Goal: Transaction & Acquisition: Obtain resource

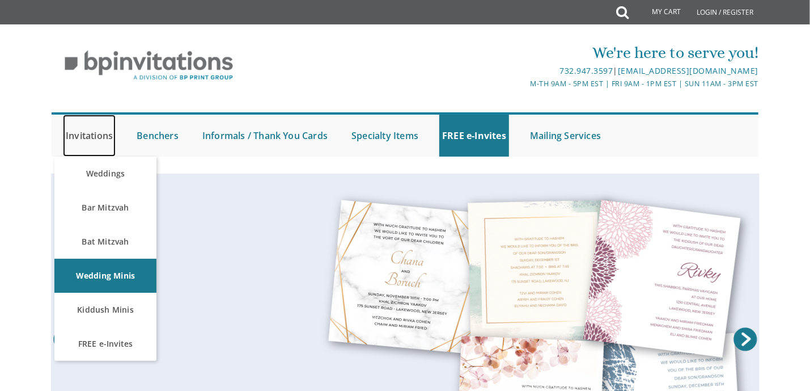
click at [81, 134] on link "Invitations" at bounding box center [89, 136] width 53 height 42
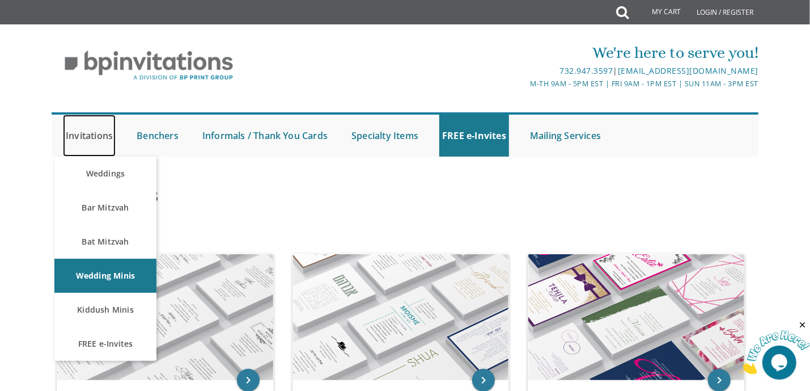
click at [100, 135] on link "Invitations" at bounding box center [89, 136] width 53 height 42
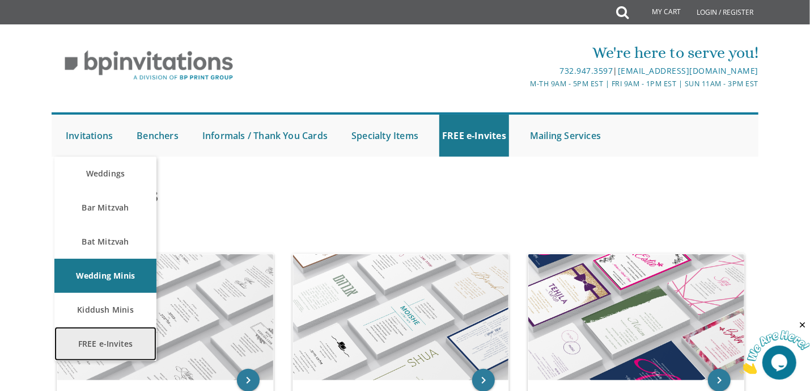
click at [118, 348] on link "FREE e-Invites" at bounding box center [105, 344] width 102 height 34
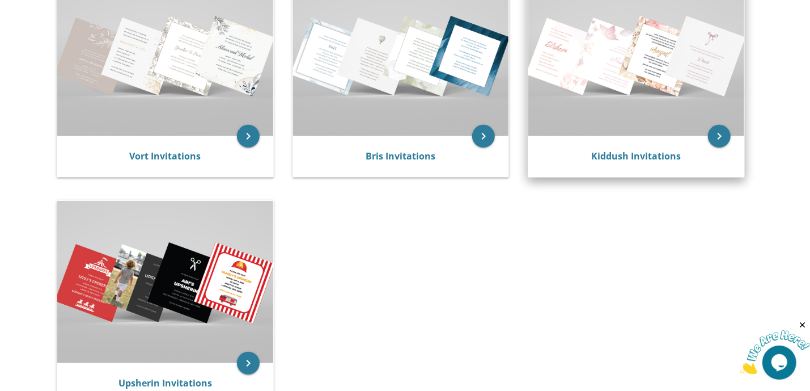
scroll to position [227, 0]
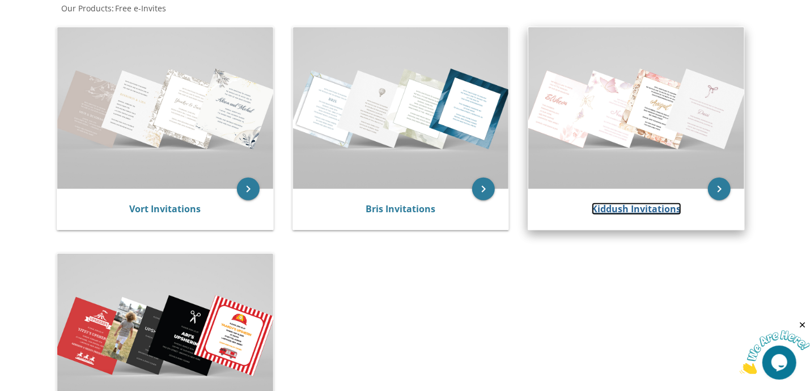
click at [628, 211] on link "Kiddush Invitations" at bounding box center [637, 208] width 90 height 12
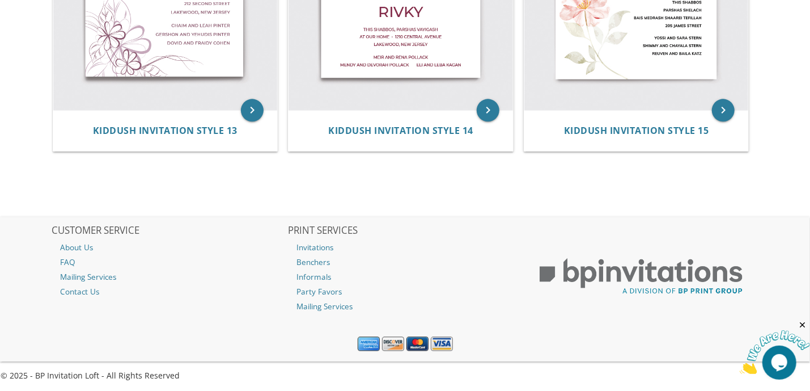
scroll to position [1252, 0]
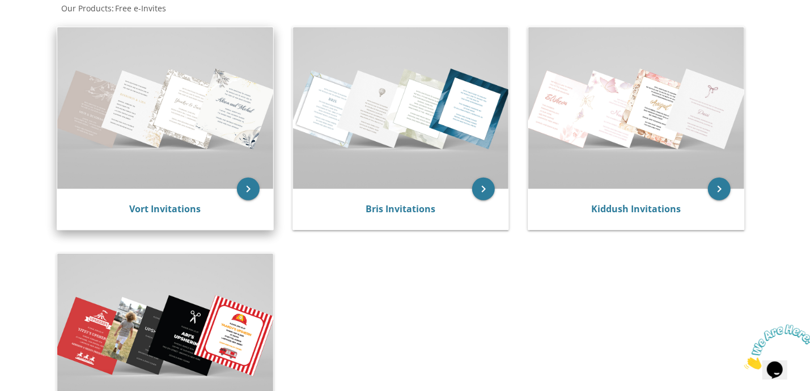
click at [191, 150] on img at bounding box center [165, 108] width 216 height 162
click at [245, 189] on icon "keyboard_arrow_right" at bounding box center [248, 188] width 23 height 23
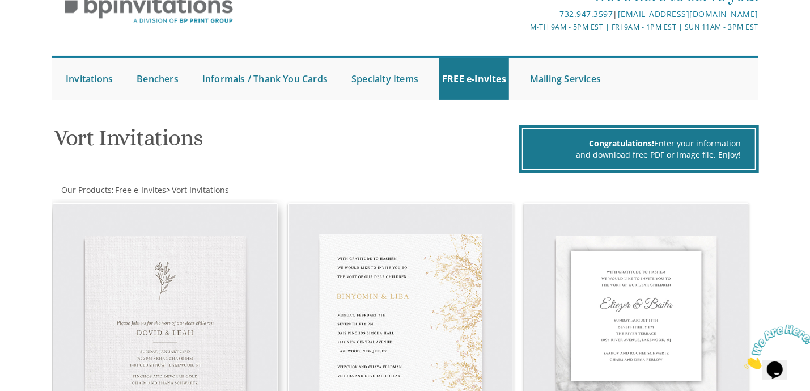
scroll to position [227, 0]
